Goal: Task Accomplishment & Management: Manage account settings

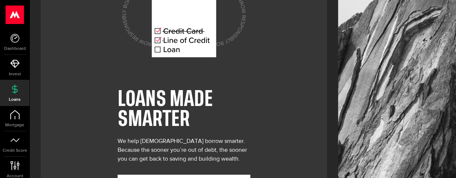
scroll to position [60, 0]
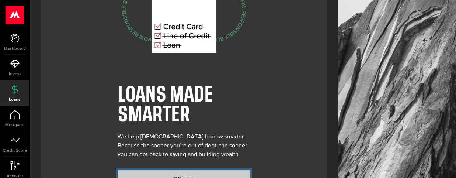
click at [194, 170] on button "GOT IT" at bounding box center [184, 177] width 133 height 15
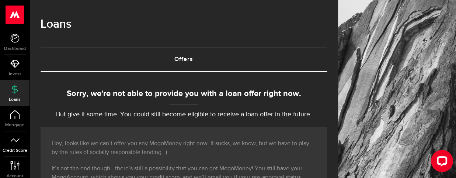
click at [15, 143] on icon at bounding box center [14, 139] width 9 height 9
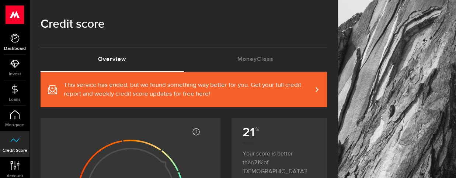
click at [15, 36] on icon at bounding box center [14, 38] width 9 height 9
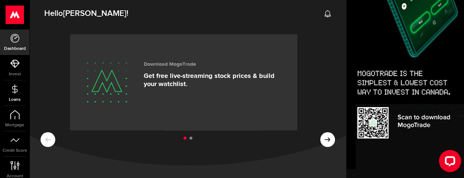
click at [14, 91] on use at bounding box center [15, 88] width 6 height 9
